Goal: Task Accomplishment & Management: Use online tool/utility

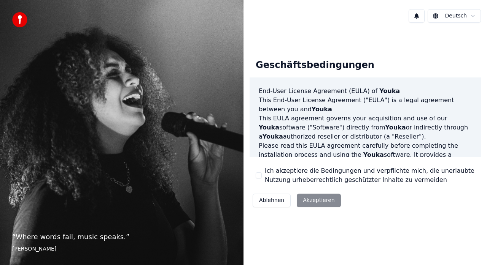
click at [318, 202] on div "Ablehnen Akzeptieren" at bounding box center [296, 201] width 94 height 20
click at [292, 175] on label "Ich akzeptiere die Bedingungen und verpflichte mich, die unerlaubte Nutzung urh…" at bounding box center [370, 176] width 210 height 18
click at [262, 175] on button "Ich akzeptiere die Bedingungen und verpflichte mich, die unerlaubte Nutzung urh…" at bounding box center [259, 176] width 6 height 6
click at [318, 205] on button "Akzeptieren" at bounding box center [319, 201] width 44 height 14
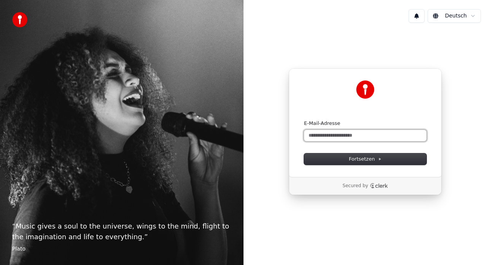
click at [342, 141] on input "E-Mail-Adresse" at bounding box center [365, 135] width 122 height 11
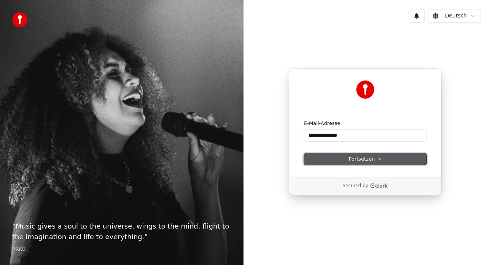
click at [330, 157] on button "Fortsetzen" at bounding box center [365, 159] width 122 height 11
type input "**********"
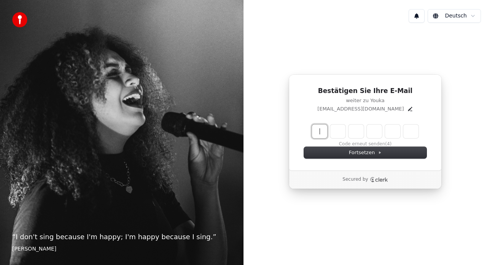
click at [320, 132] on input "Enter verification code" at bounding box center [373, 132] width 122 height 14
type input "******"
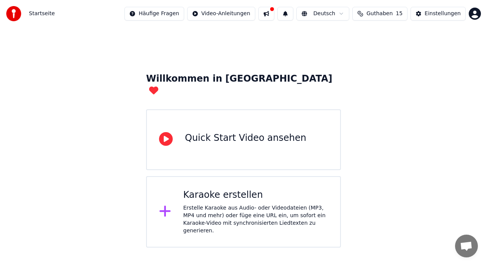
click at [243, 144] on div "Quick Start Video ansehen" at bounding box center [243, 140] width 195 height 61
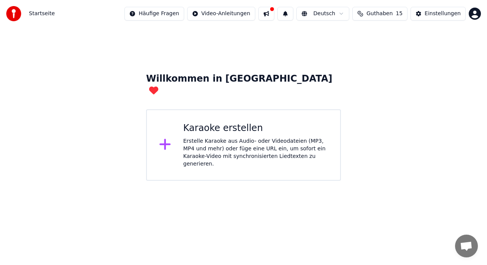
click at [262, 138] on div "Erstelle Karaoke aus Audio- oder Videodateien (MP3, MP4 und mehr) oder füge ein…" at bounding box center [255, 153] width 145 height 30
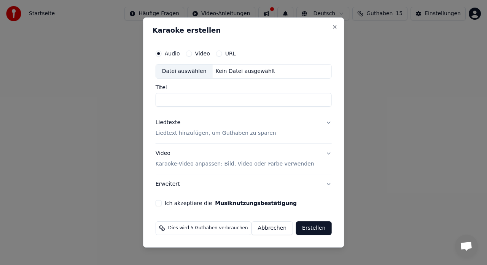
click at [180, 70] on div "Datei auswählen" at bounding box center [184, 72] width 57 height 14
click at [199, 73] on div "Datei auswählen" at bounding box center [184, 72] width 57 height 14
